Goal: Find specific page/section: Find specific page/section

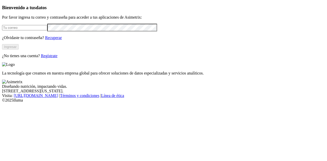
type input "[PERSON_NAME][EMAIL_ADDRESS][DOMAIN_NAME]"
click at [19, 50] on button "Ingresar" at bounding box center [10, 46] width 17 height 5
